Goal: Task Accomplishment & Management: Manage account settings

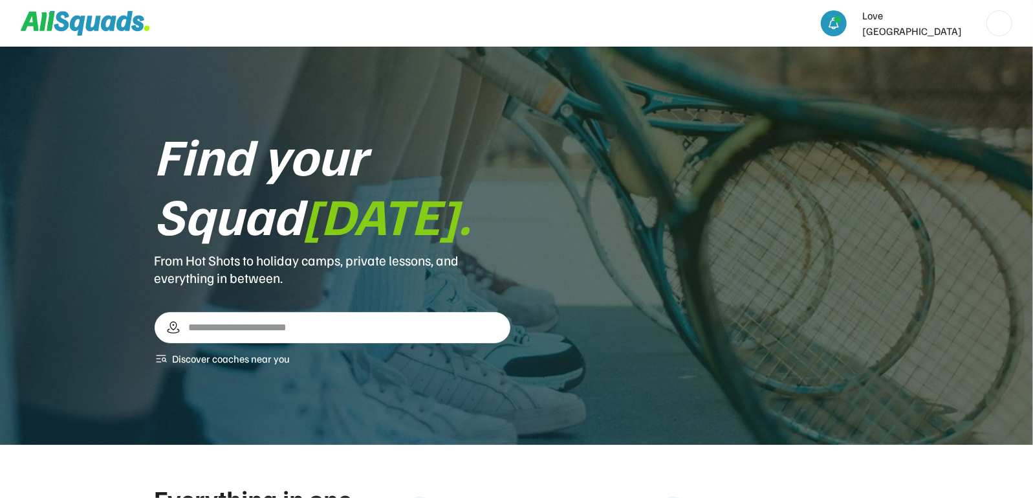
click at [1005, 21] on img at bounding box center [999, 23] width 25 height 25
click at [983, 50] on link "Profile" at bounding box center [982, 54] width 76 height 26
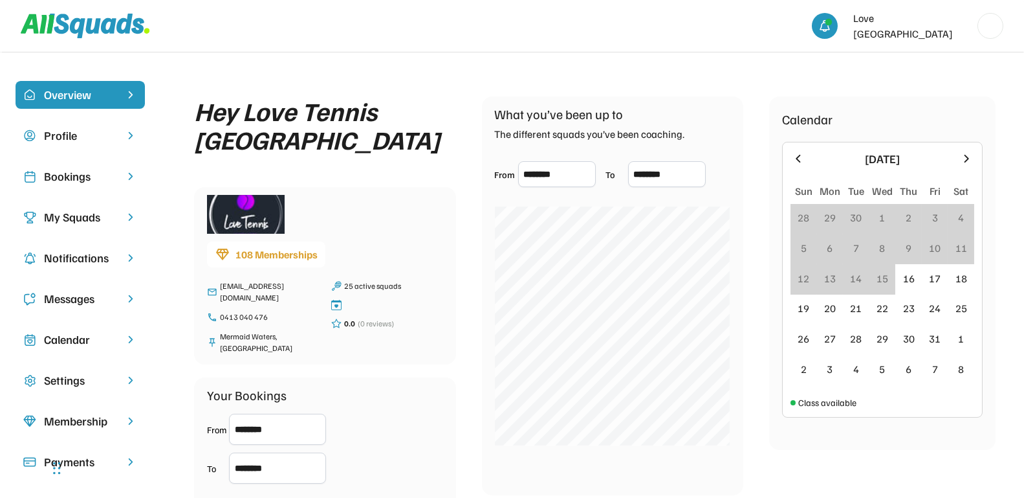
click at [63, 180] on div "Bookings" at bounding box center [80, 176] width 72 height 17
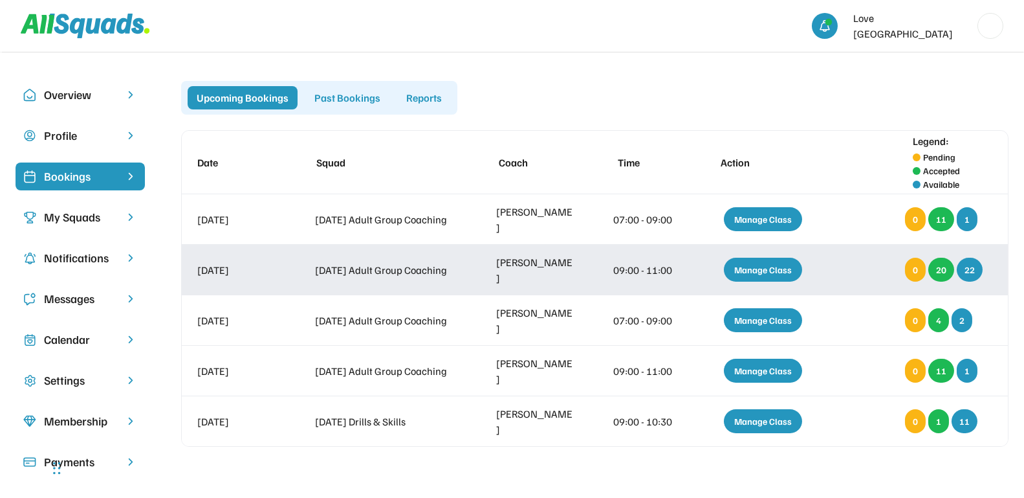
click at [749, 274] on div "Manage Class" at bounding box center [763, 269] width 78 height 24
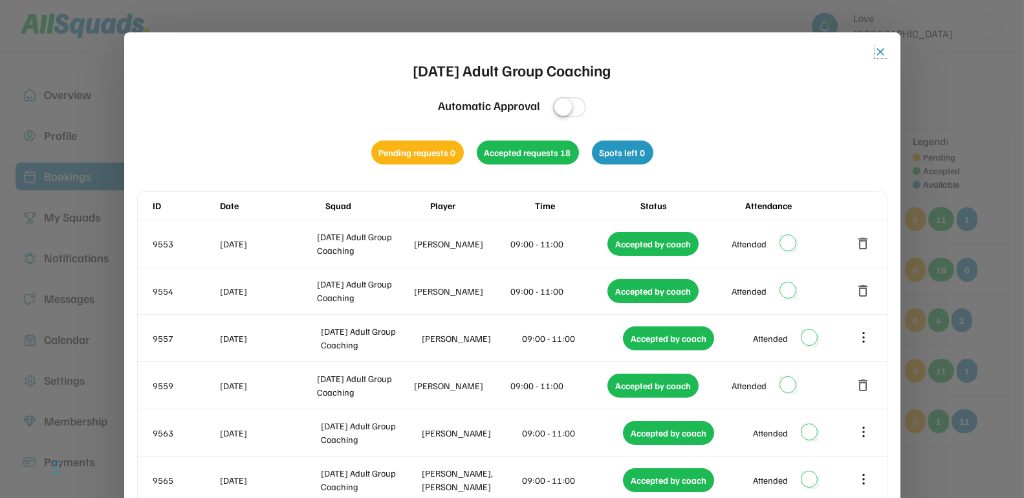
click at [879, 52] on button "close" at bounding box center [881, 51] width 13 height 13
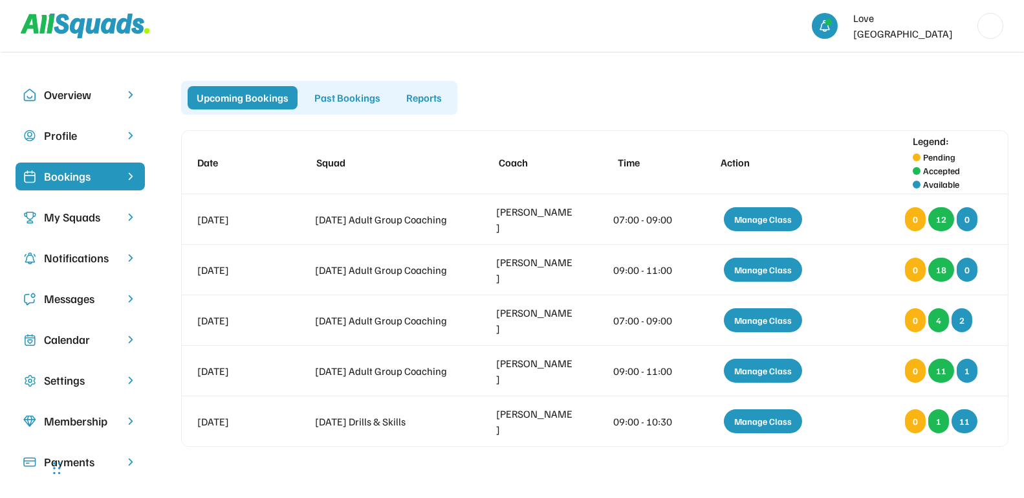
click at [356, 104] on div "Past Bookings" at bounding box center [347, 97] width 84 height 23
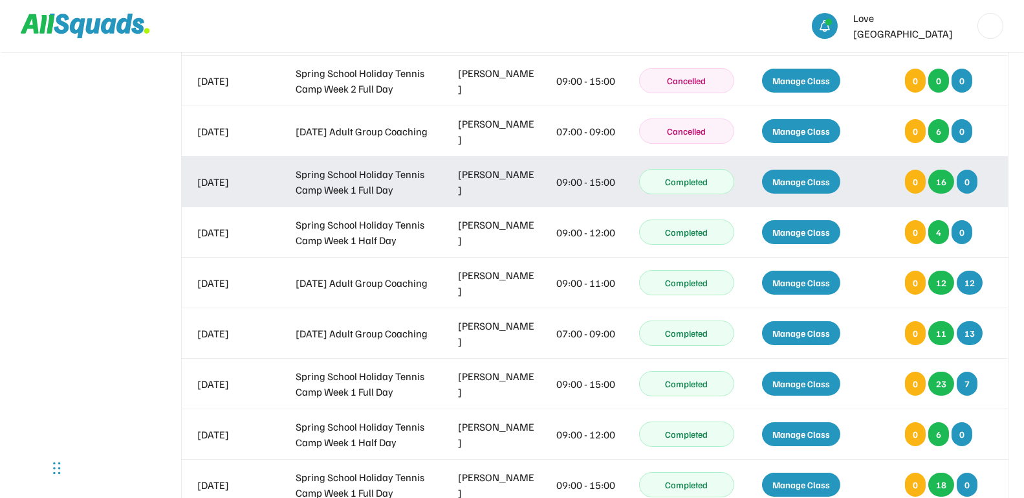
scroll to position [1375, 0]
